Goal: Transaction & Acquisition: Download file/media

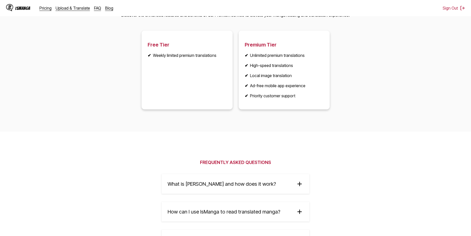
scroll to position [831, 0]
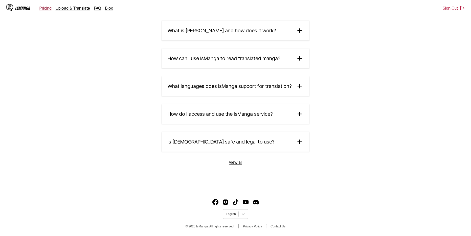
click at [46, 10] on link "Pricing" at bounding box center [45, 8] width 12 height 5
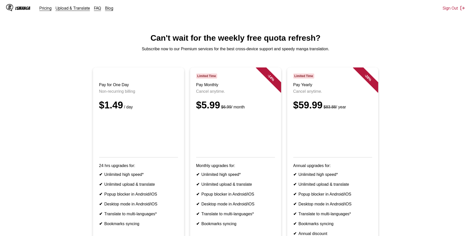
click at [25, 12] on div "IsManga Pricing Upload & Translate FAQ Blog" at bounding box center [61, 8] width 111 height 16
click at [25, 9] on div "IsManga" at bounding box center [22, 8] width 15 height 5
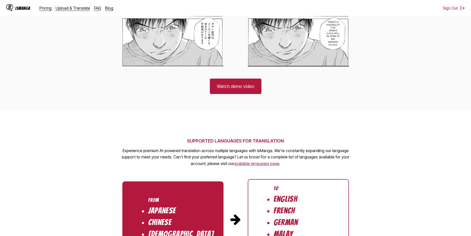
scroll to position [531, 0]
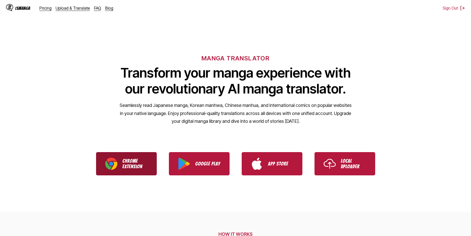
click at [130, 158] on p "Chrome Extension" at bounding box center [134, 163] width 25 height 11
click at [134, 101] on div "MANGA TRANSLATOR Transform your manga experience with our revolutionary AI mang…" at bounding box center [235, 81] width 471 height 96
